Goal: Navigation & Orientation: Find specific page/section

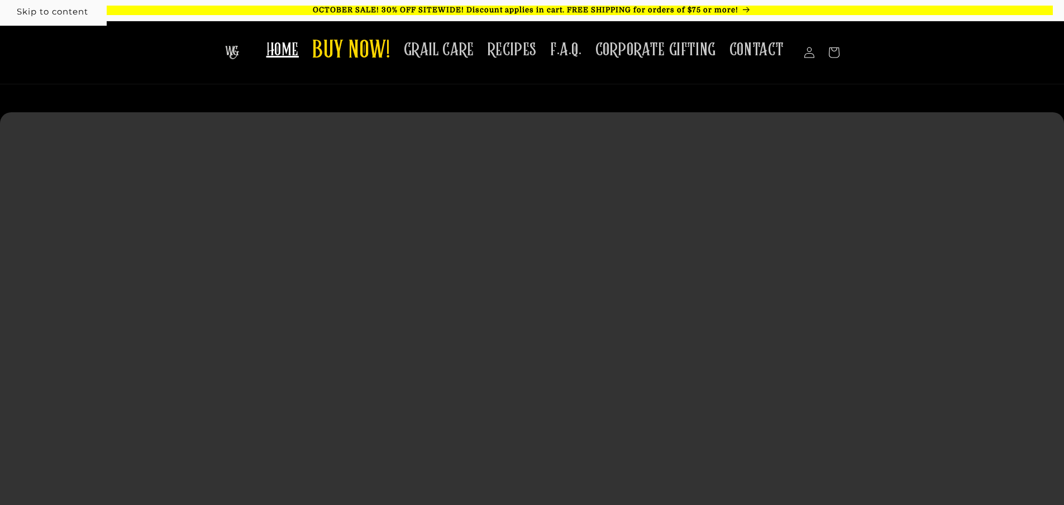
click at [57, 6] on link "Skip to content" at bounding box center [52, 11] width 106 height 25
